Goal: Find specific page/section: Find specific page/section

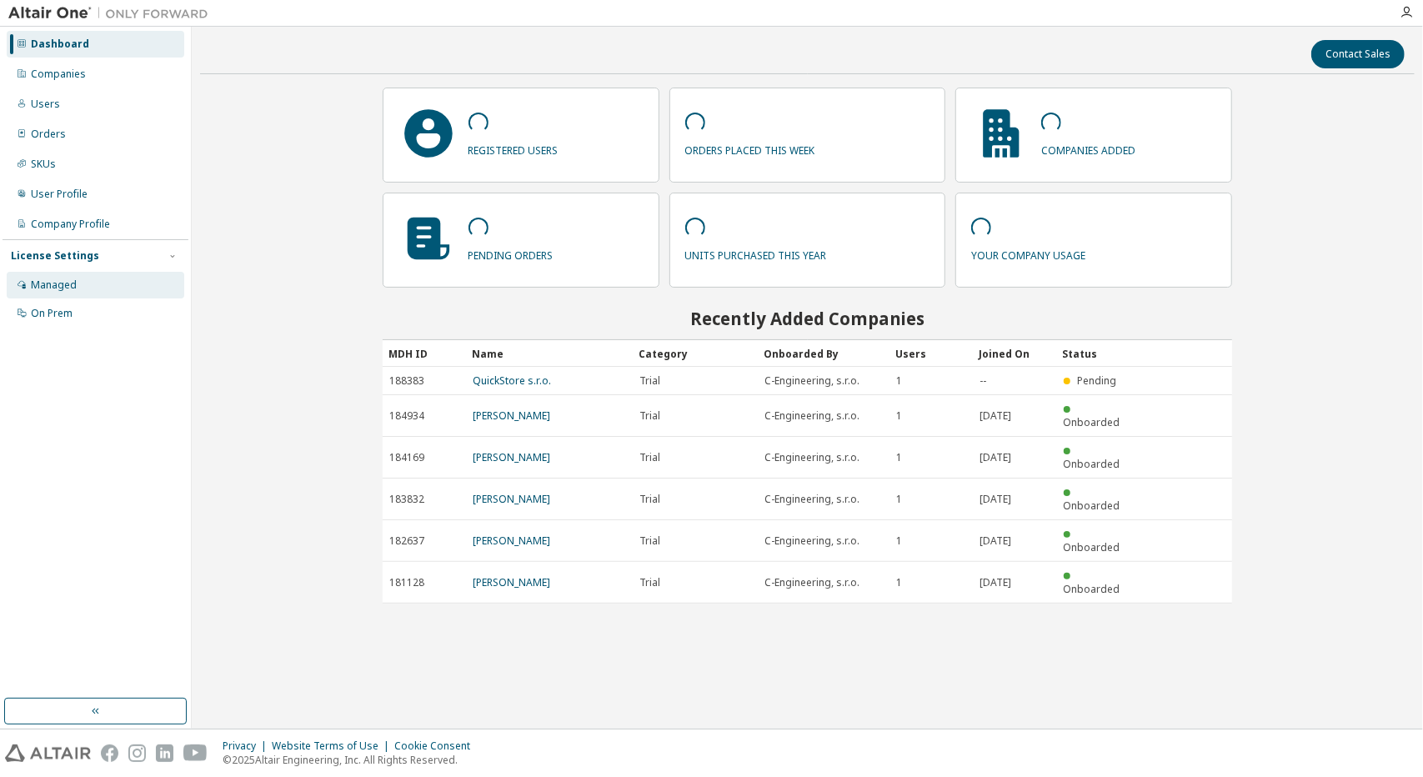
click at [48, 281] on div "Managed" at bounding box center [54, 284] width 46 height 13
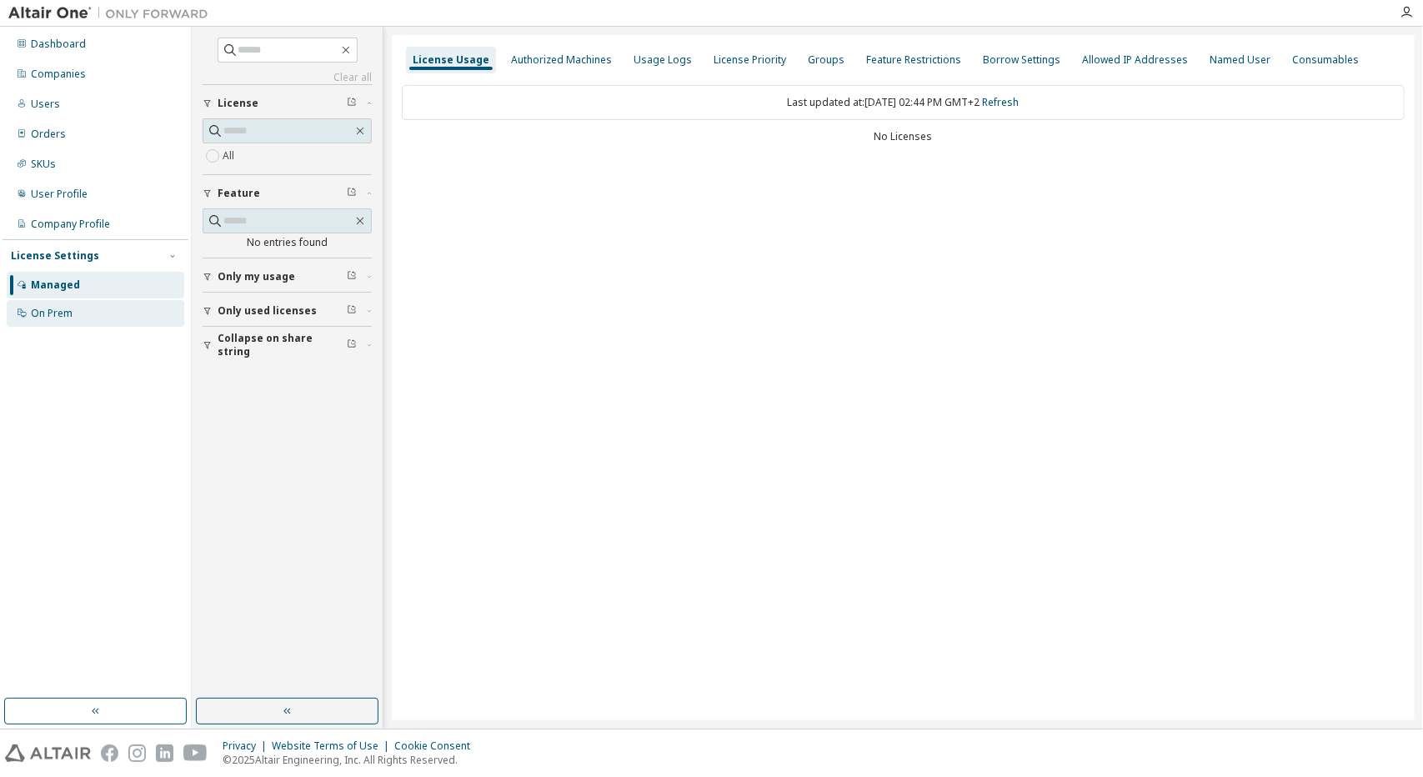
click at [47, 313] on div "On Prem" at bounding box center [52, 313] width 42 height 13
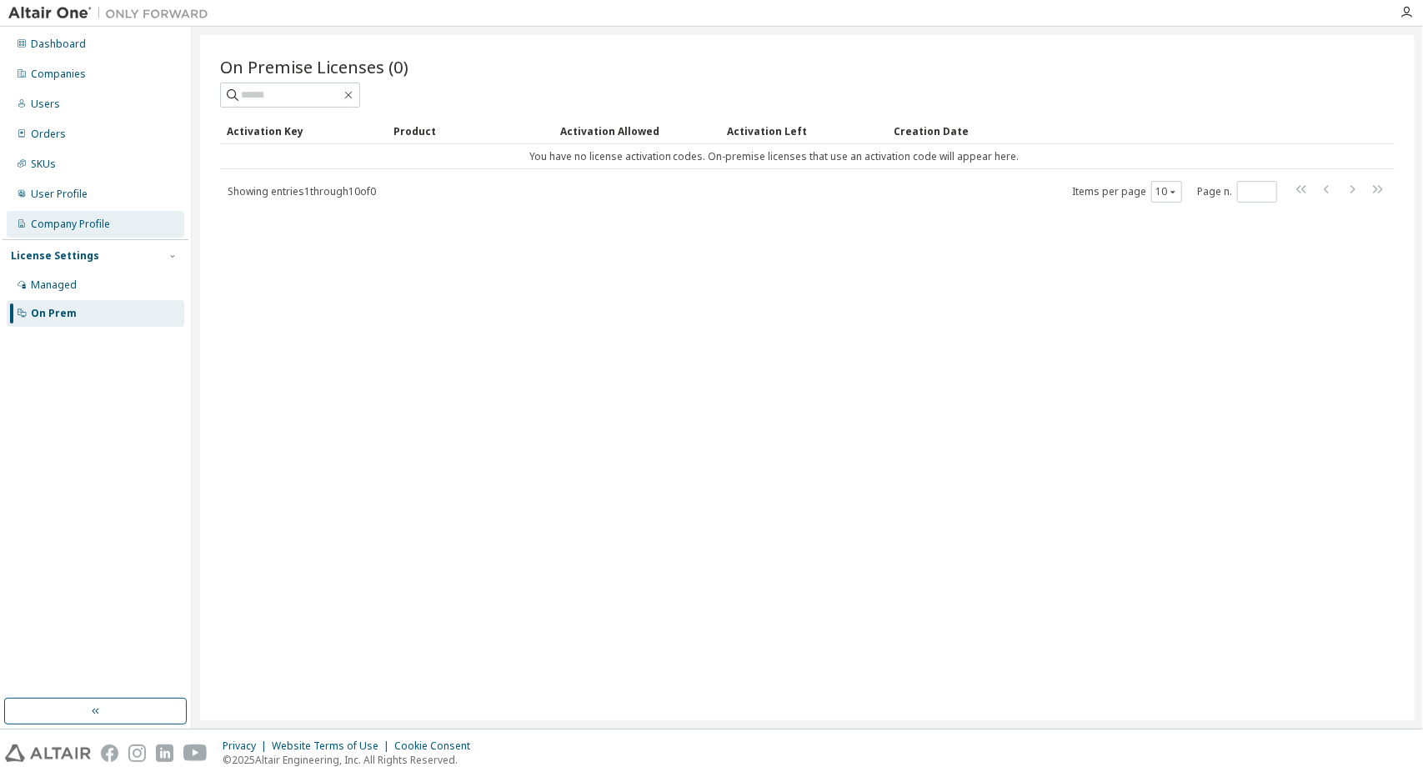
click at [60, 227] on div "Company Profile" at bounding box center [70, 224] width 79 height 13
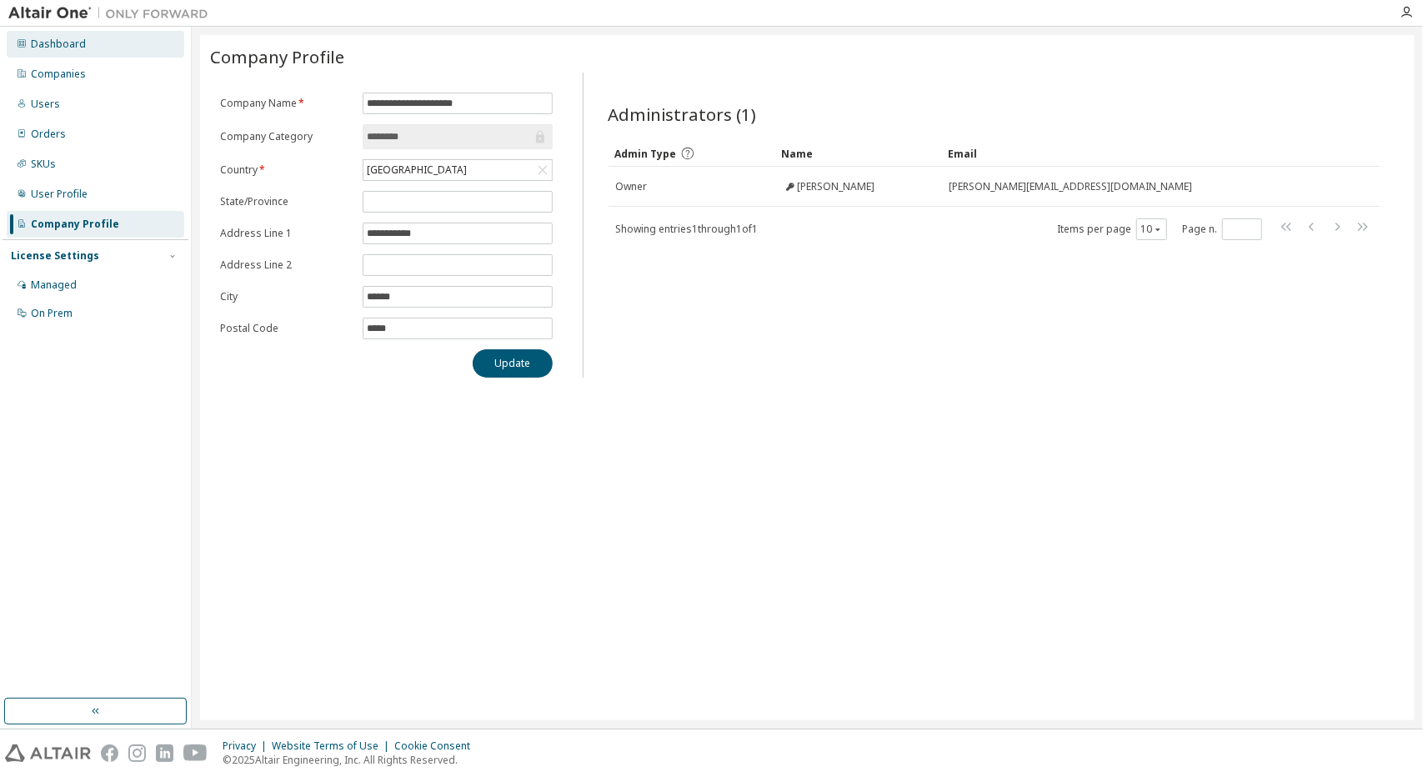
click at [43, 47] on div "Dashboard" at bounding box center [58, 44] width 55 height 13
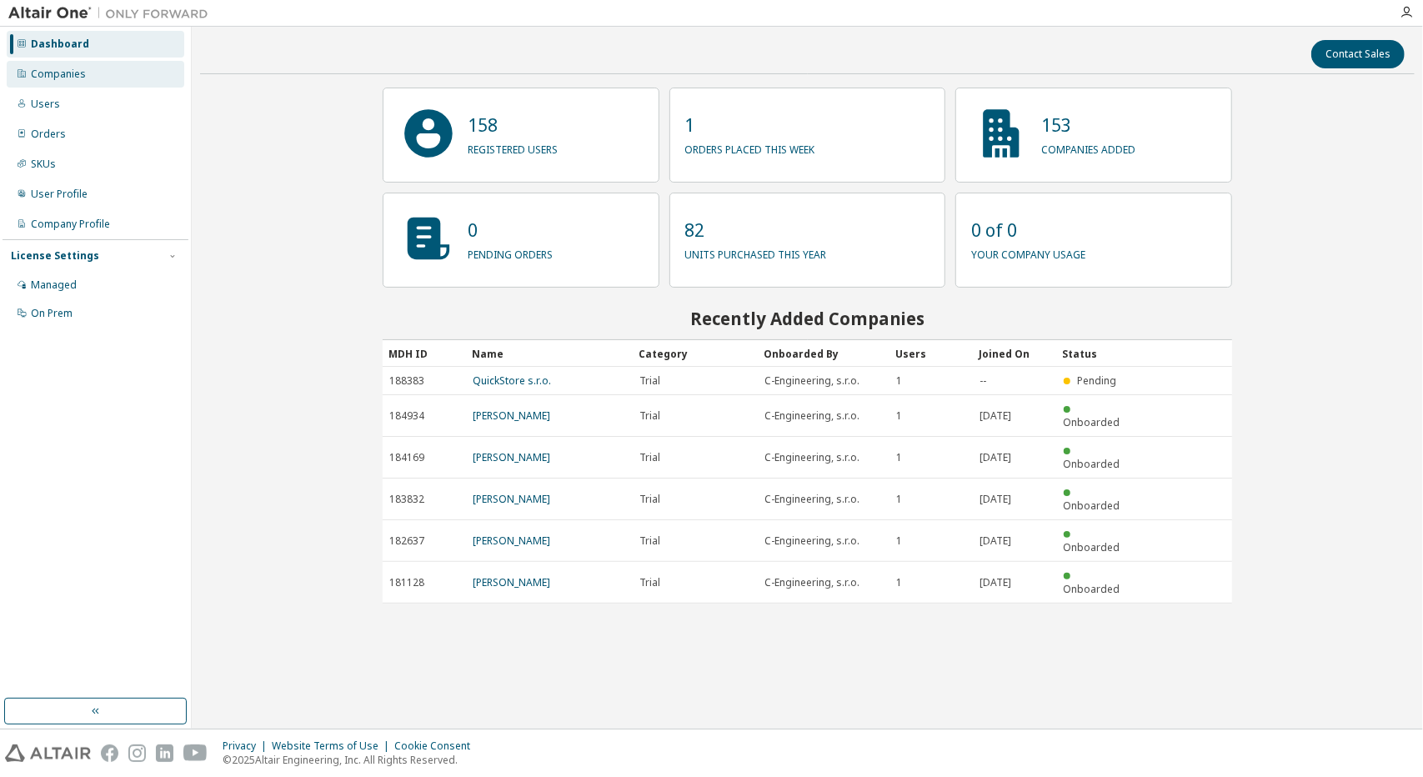
click at [41, 78] on div "Companies" at bounding box center [58, 74] width 55 height 13
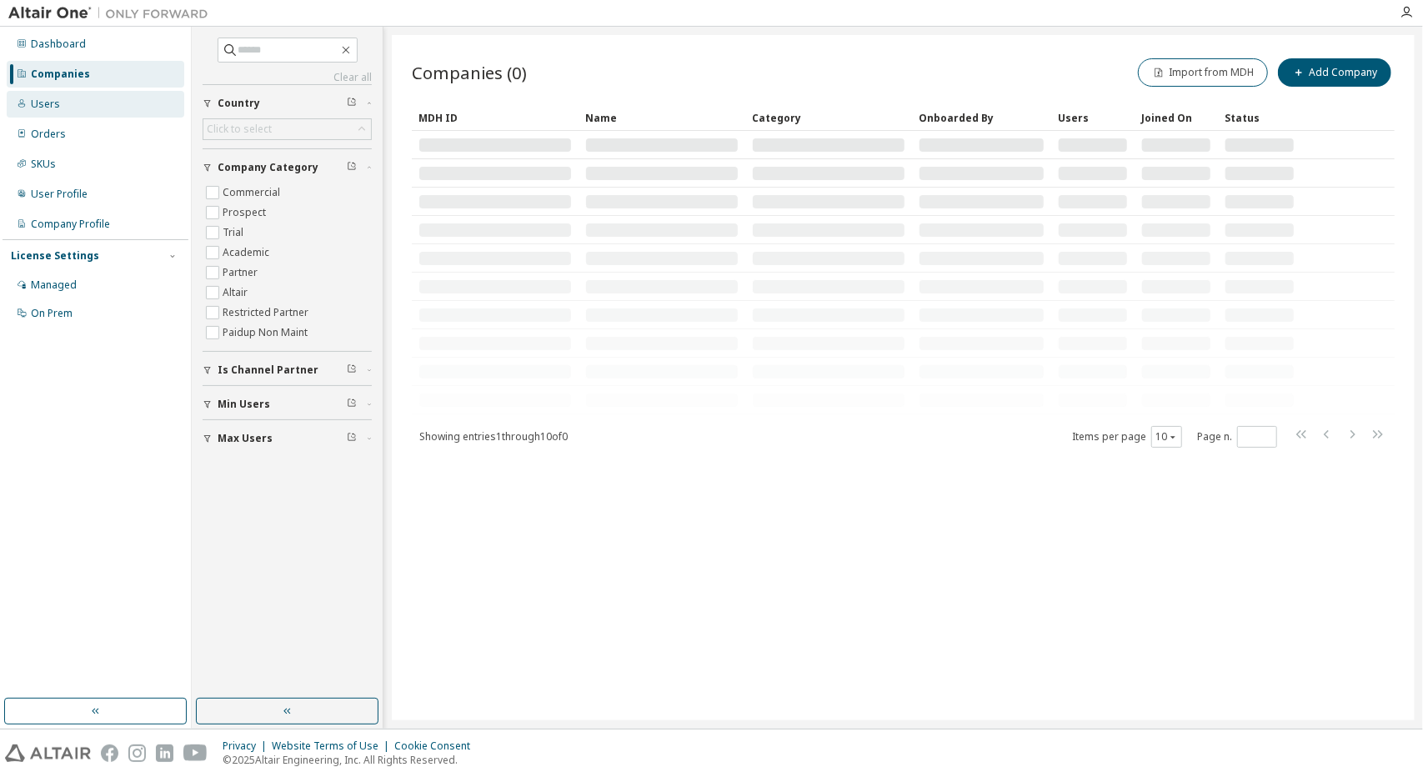
click at [43, 100] on div "Users" at bounding box center [45, 104] width 29 height 13
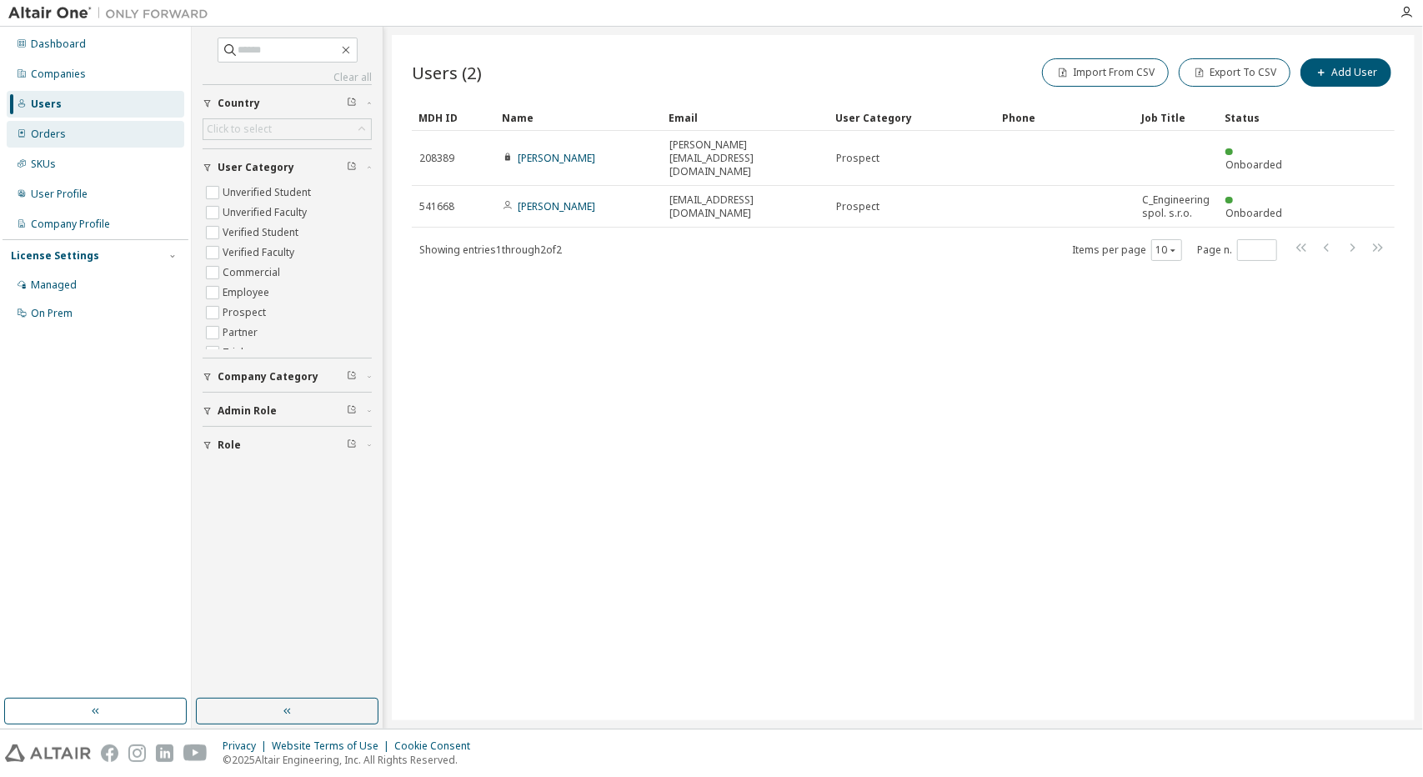
click at [37, 134] on div "Orders" at bounding box center [48, 134] width 35 height 13
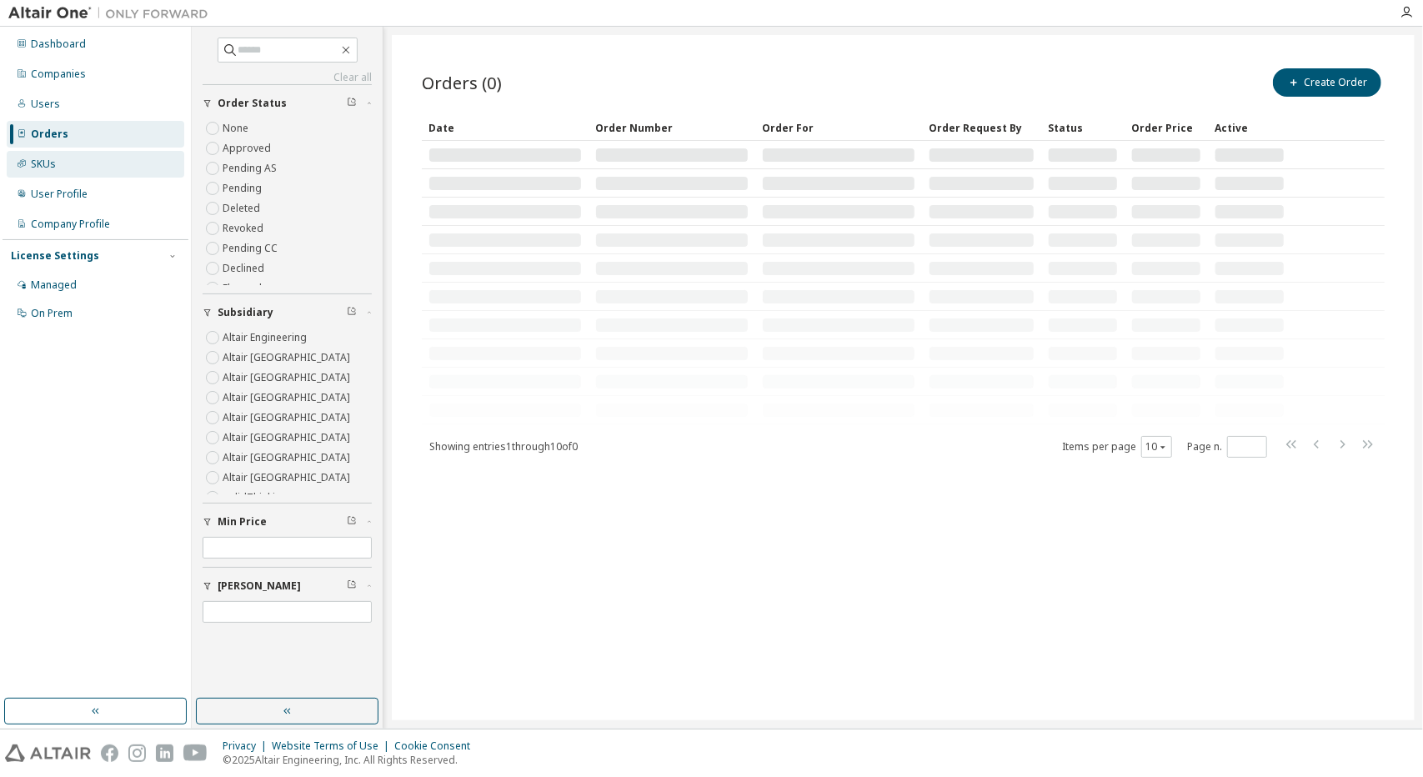
click at [43, 162] on div "SKUs" at bounding box center [43, 164] width 25 height 13
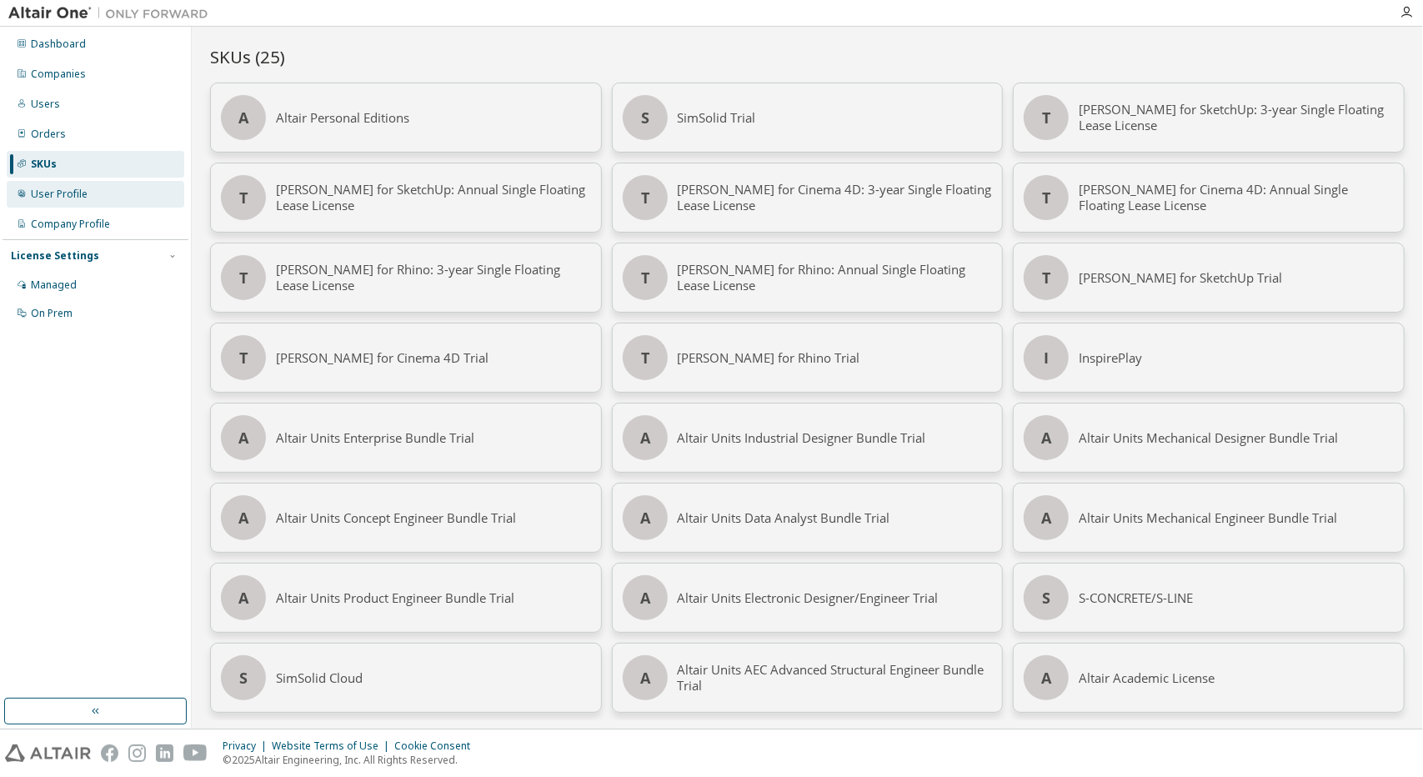
click at [65, 206] on div "User Profile" at bounding box center [96, 194] width 178 height 27
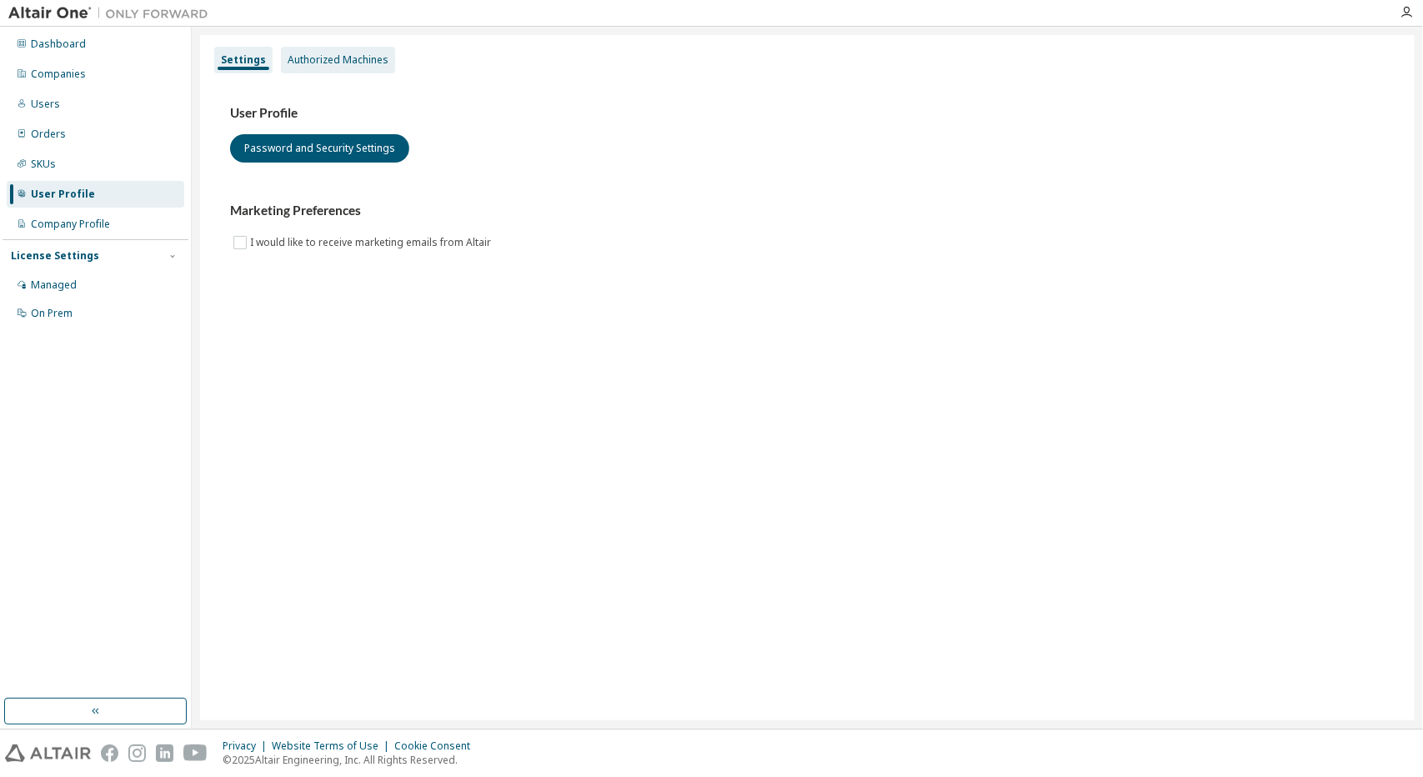
click at [355, 57] on div "Authorized Machines" at bounding box center [338, 59] width 101 height 13
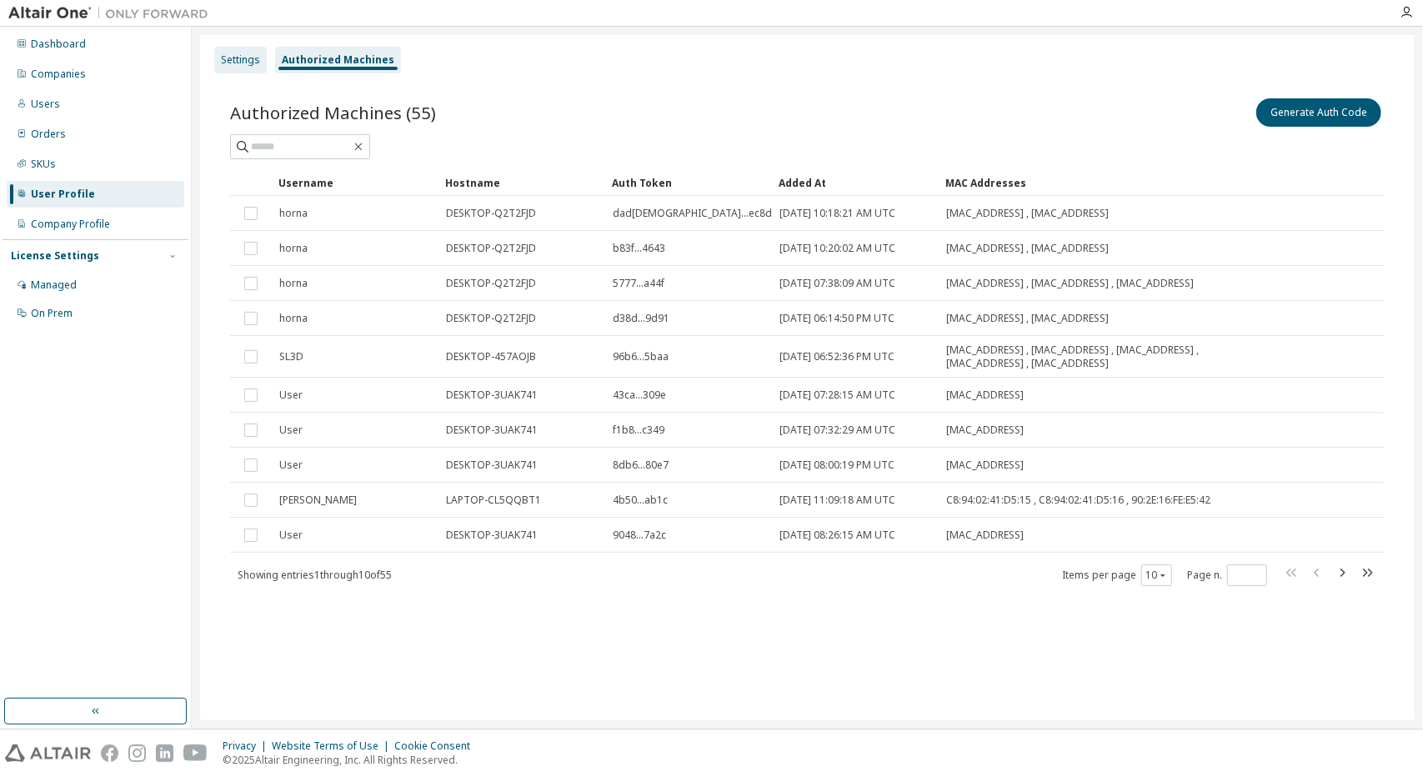
click at [241, 64] on div "Settings" at bounding box center [240, 59] width 39 height 13
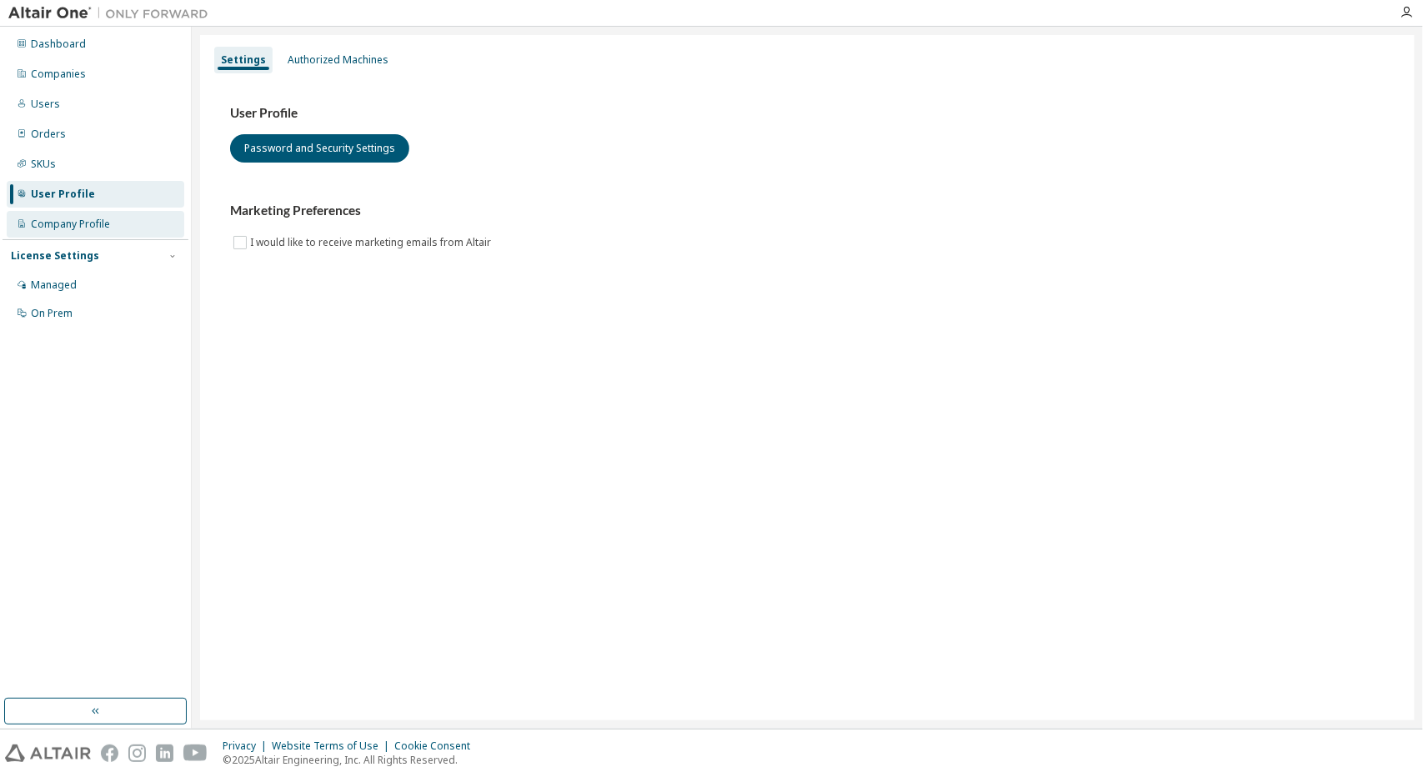
click at [93, 223] on div "Company Profile" at bounding box center [70, 224] width 79 height 13
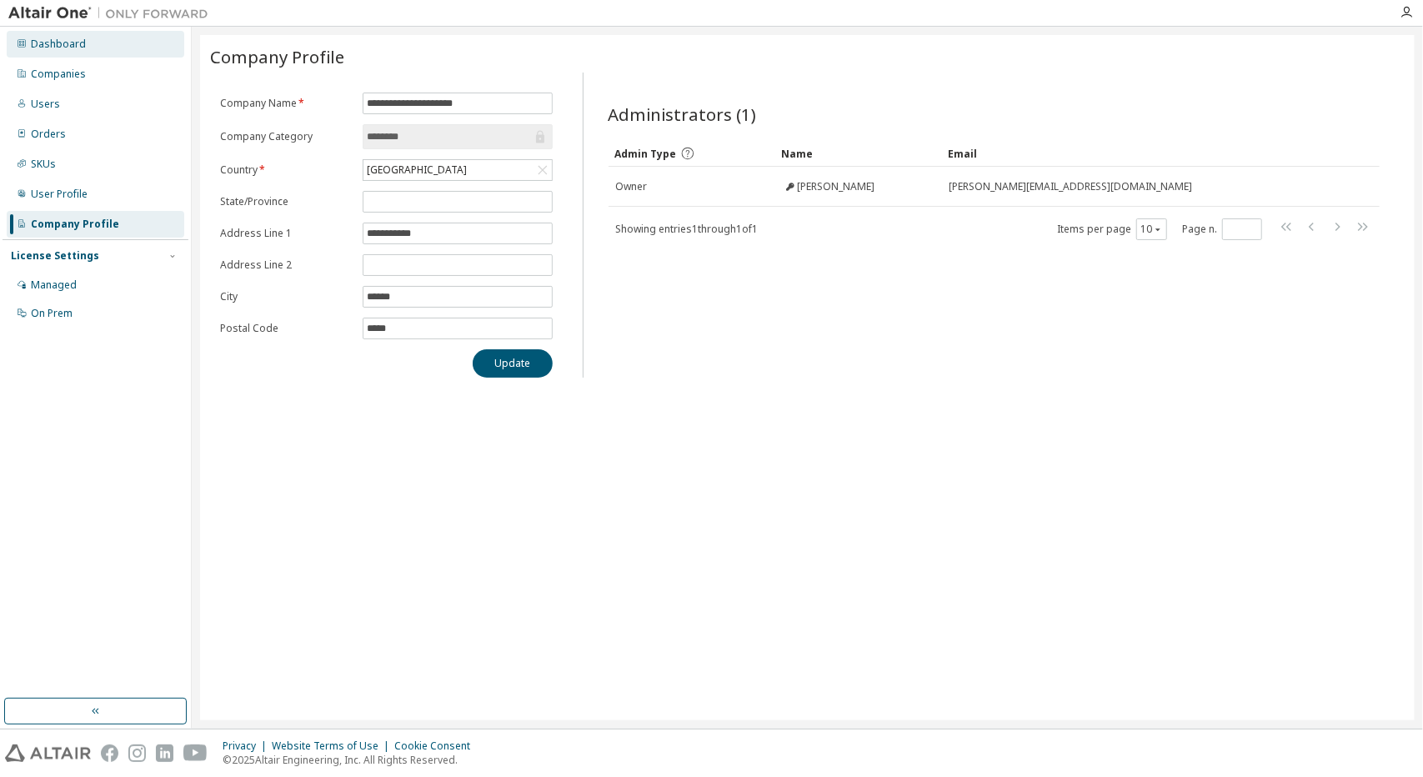
click at [118, 48] on div "Dashboard" at bounding box center [96, 44] width 178 height 27
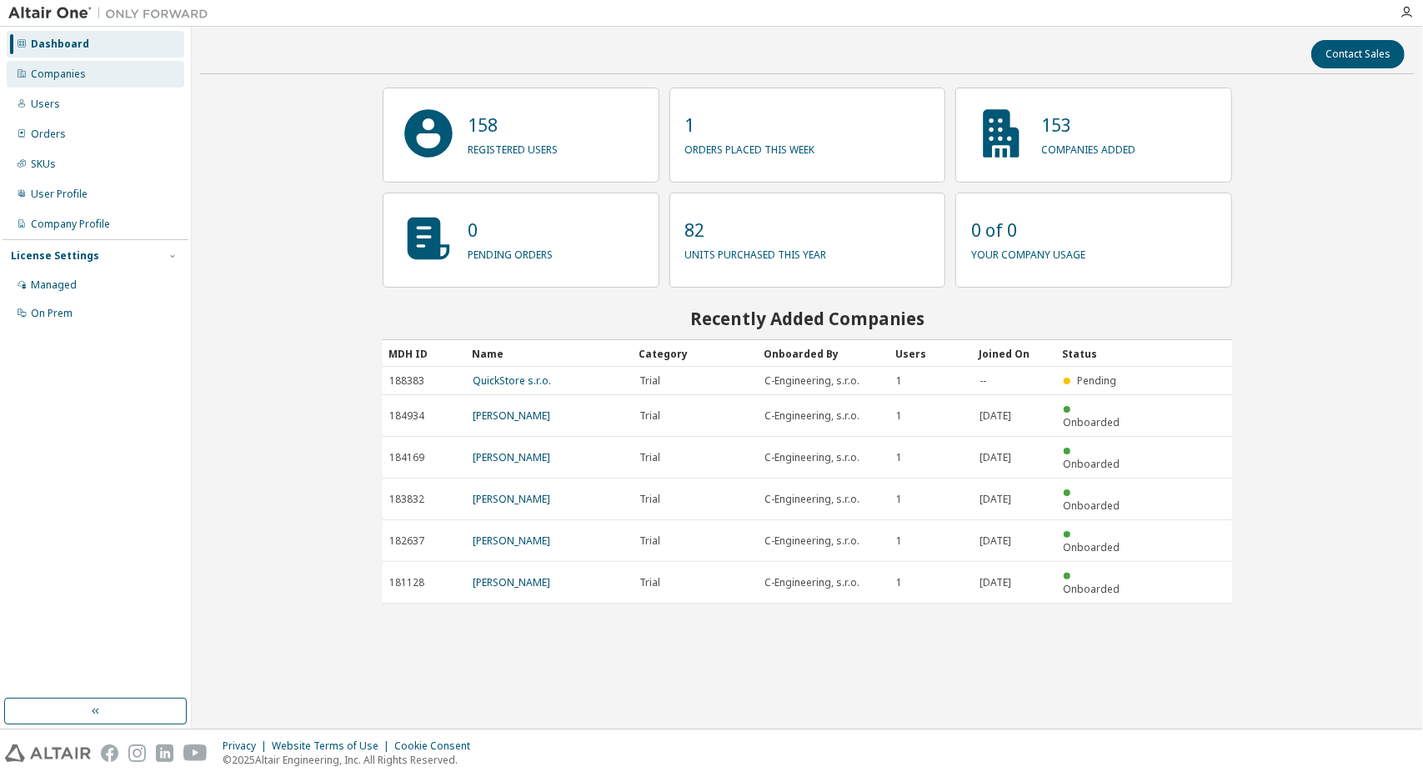
click at [109, 70] on div "Companies" at bounding box center [96, 74] width 178 height 27
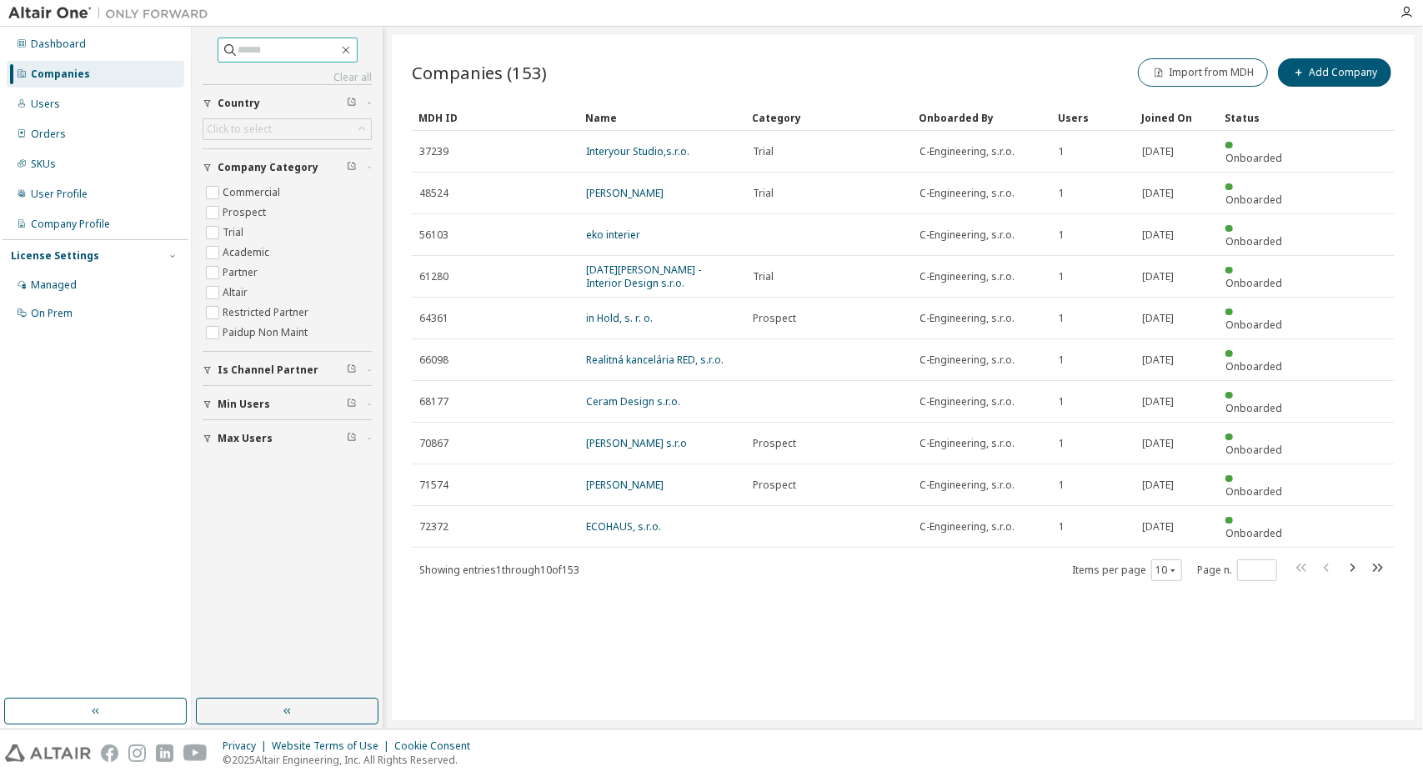
drag, startPoint x: 297, startPoint y: 40, endPoint x: 298, endPoint y: 49, distance: 9.3
paste input "**********"
type input "**********"
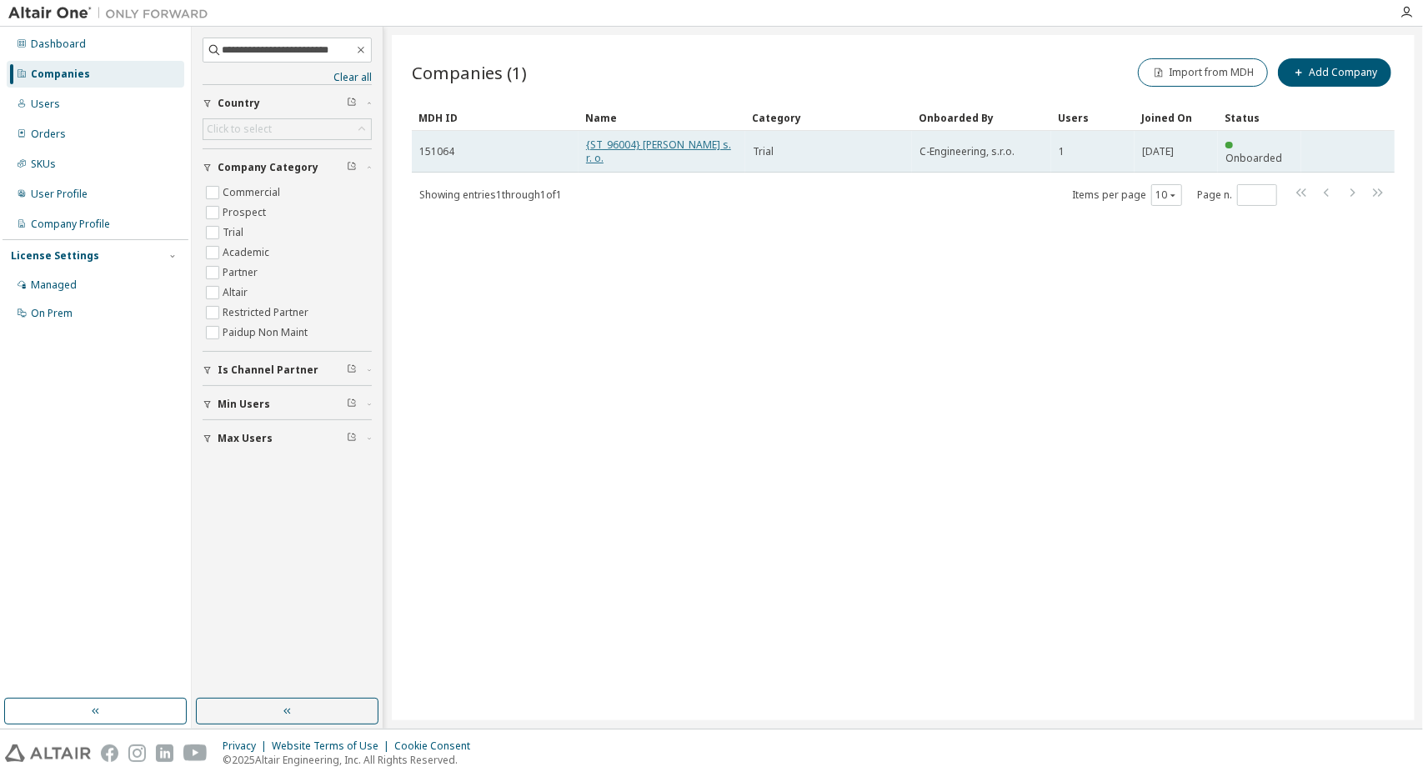
click at [676, 147] on link "{ST_96004} RiHa stav s. r. o." at bounding box center [658, 152] width 145 height 28
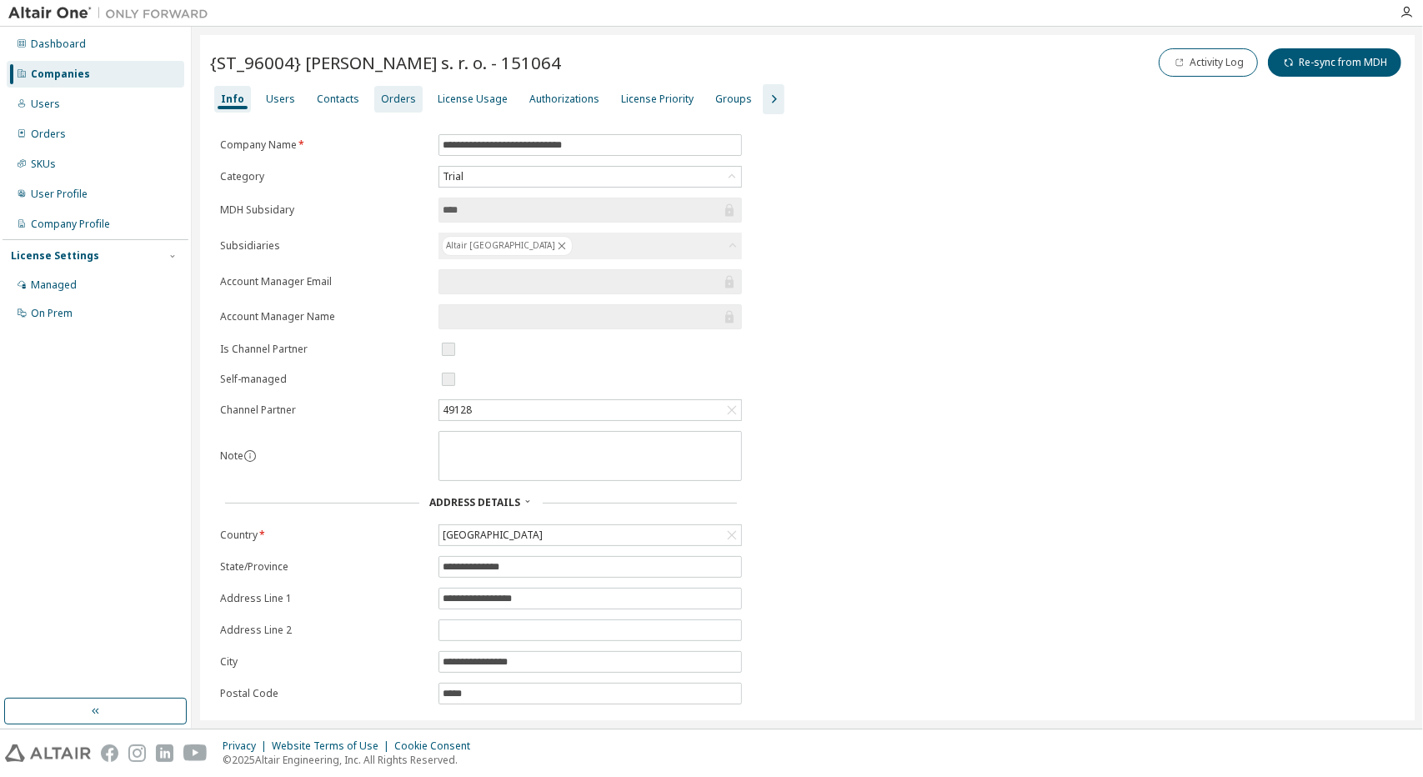
click at [398, 104] on div "Orders" at bounding box center [398, 99] width 35 height 13
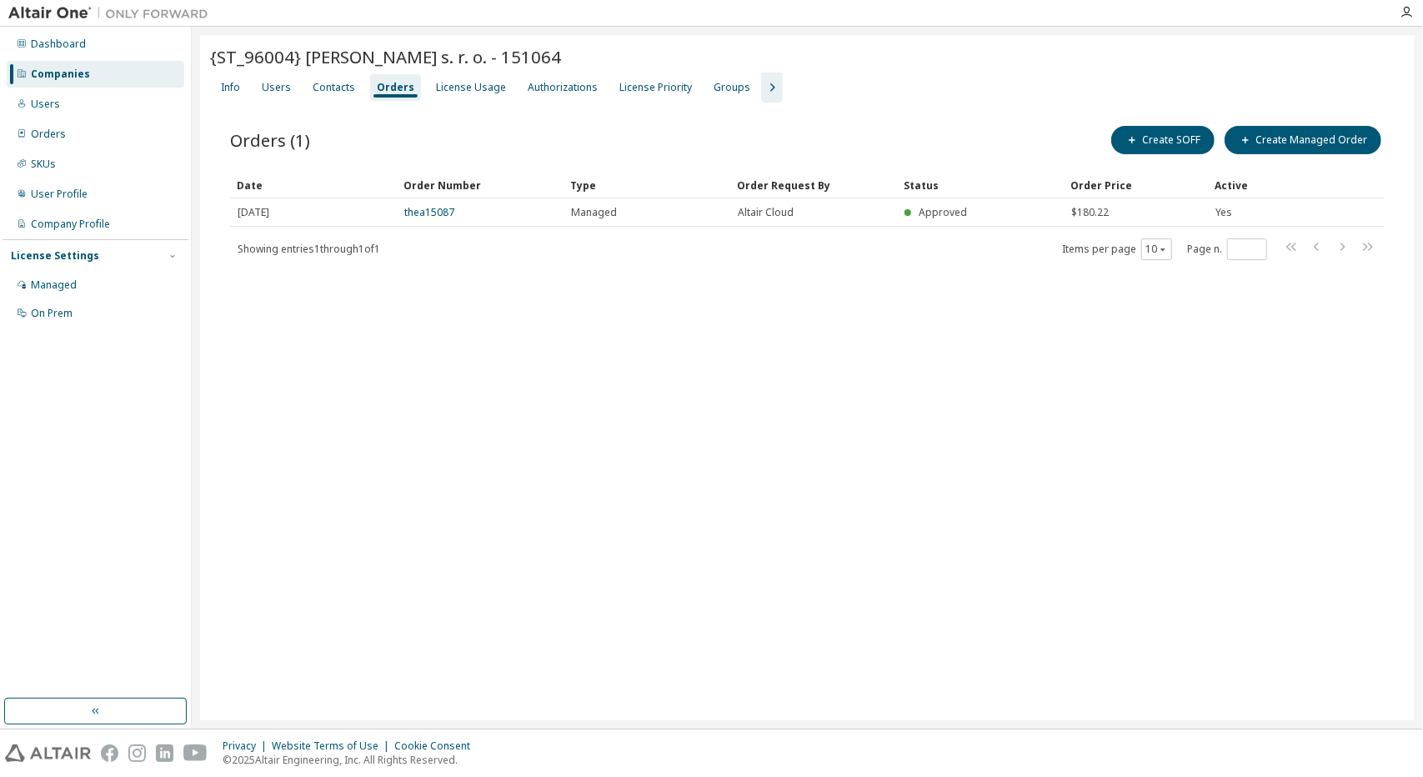
click at [130, 84] on div "Companies" at bounding box center [96, 74] width 178 height 27
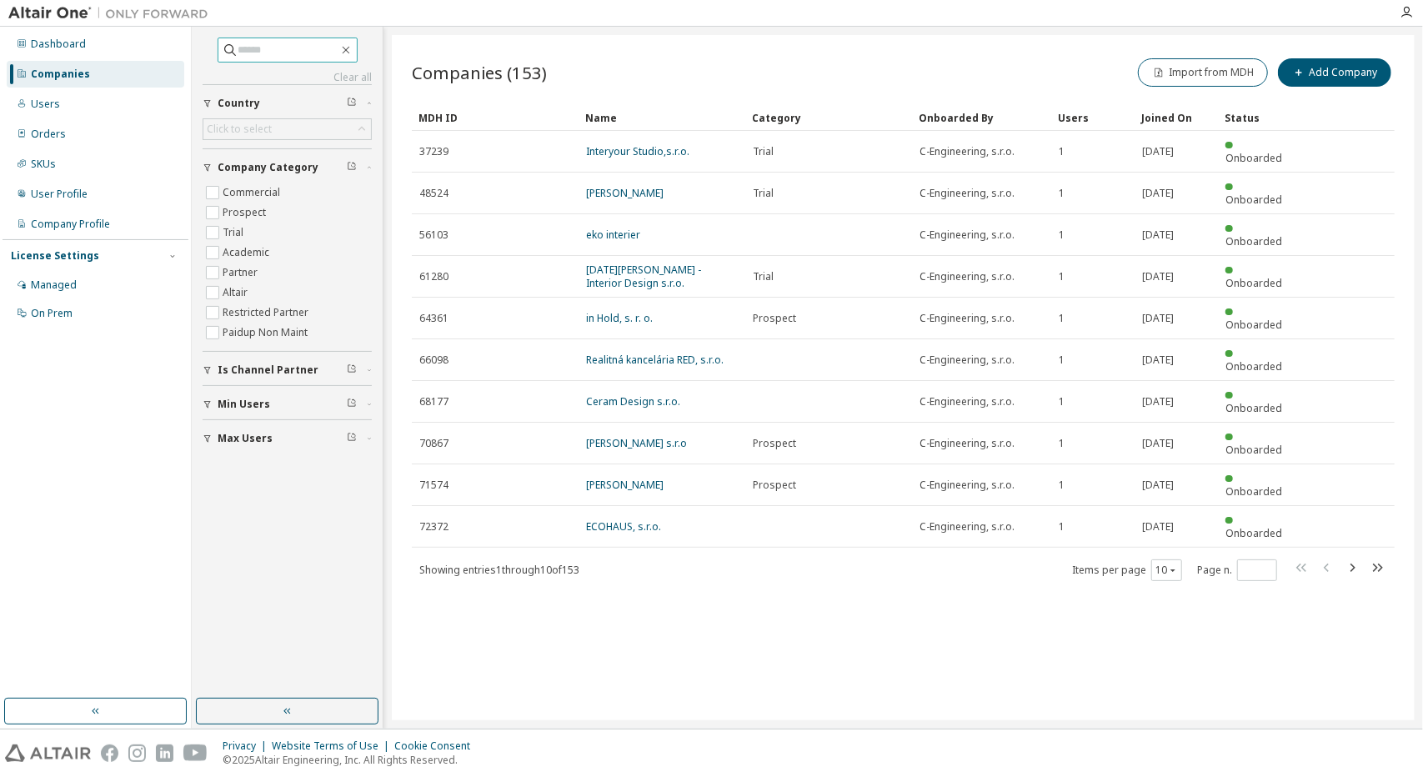
paste input "**********"
type input "**********"
